Goal: Transaction & Acquisition: Book appointment/travel/reservation

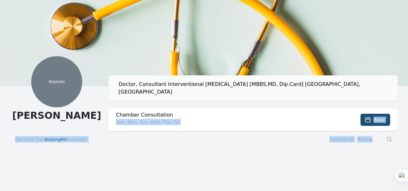
drag, startPoint x: 280, startPoint y: 129, endPoint x: 306, endPoint y: 111, distance: 31.5
click at [306, 111] on div "No photo [PERSON_NAME] Doctor, Consultant Interventional [MEDICAL_DATA] [MBBS,M…" at bounding box center [204, 102] width 408 height 104
click at [306, 111] on h2 "Chamber Consultation" at bounding box center [224, 115] width 217 height 8
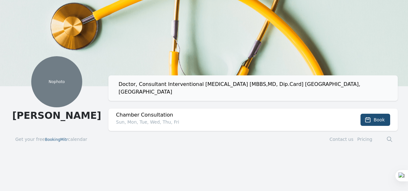
click at [306, 136] on div "Get your free BookingMitr calendar Contact us Pricing" at bounding box center [204, 143] width 388 height 15
click at [371, 113] on button "Book" at bounding box center [375, 119] width 30 height 12
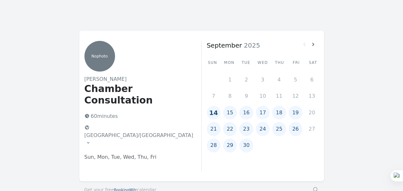
click at [91, 140] on icon at bounding box center [88, 142] width 5 height 5
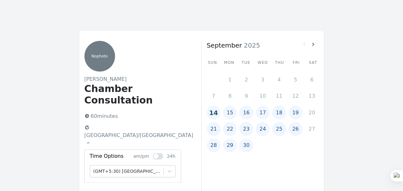
click at [91, 140] on icon at bounding box center [88, 142] width 5 height 5
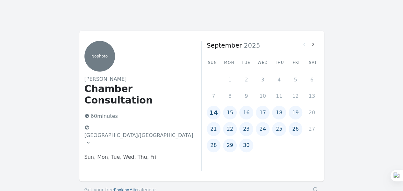
click at [261, 114] on button "17" at bounding box center [263, 112] width 14 height 14
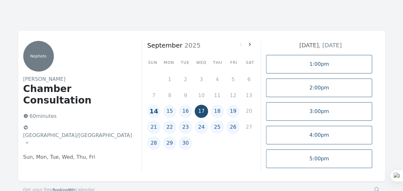
scroll to position [40, 0]
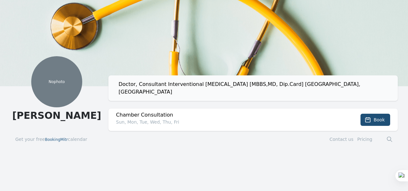
click at [66, 89] on div "No photo" at bounding box center [56, 81] width 51 height 51
click at [343, 136] on link "Contact us" at bounding box center [342, 138] width 24 height 5
